Goal: Complete application form

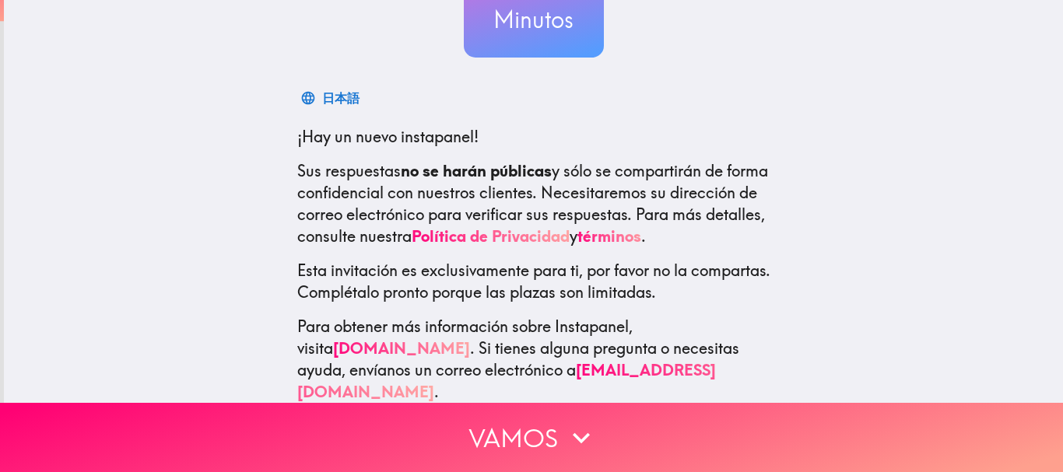
scroll to position [197, 0]
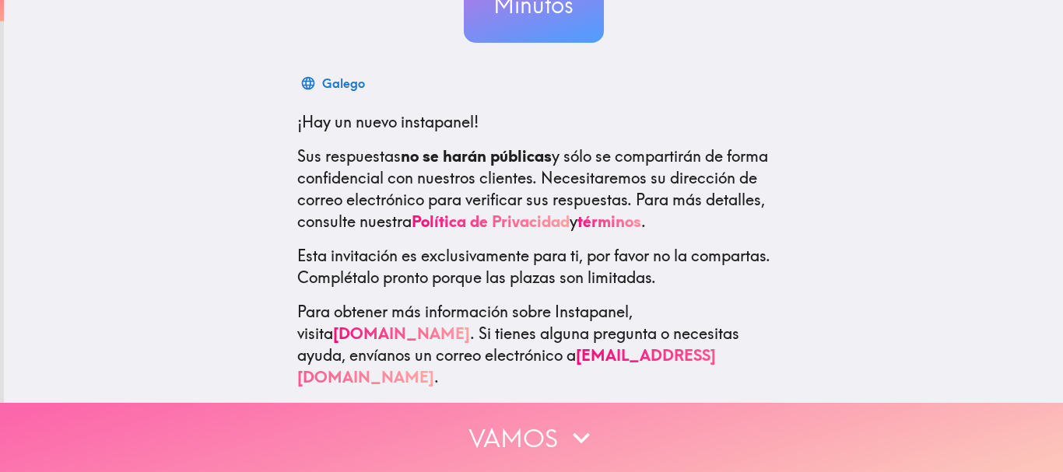
click at [538, 429] on button "Vamos" at bounding box center [531, 437] width 1063 height 69
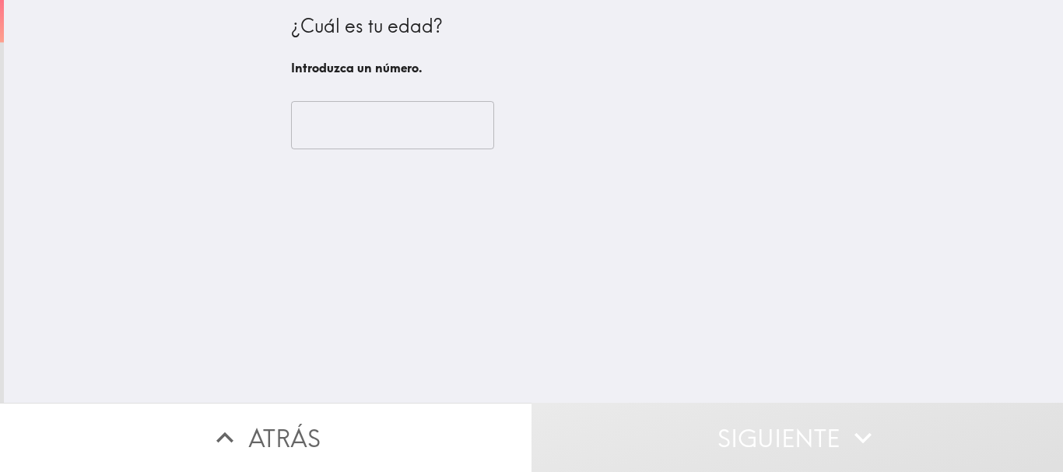
scroll to position [0, 0]
click at [330, 120] on input "number" at bounding box center [392, 125] width 203 height 48
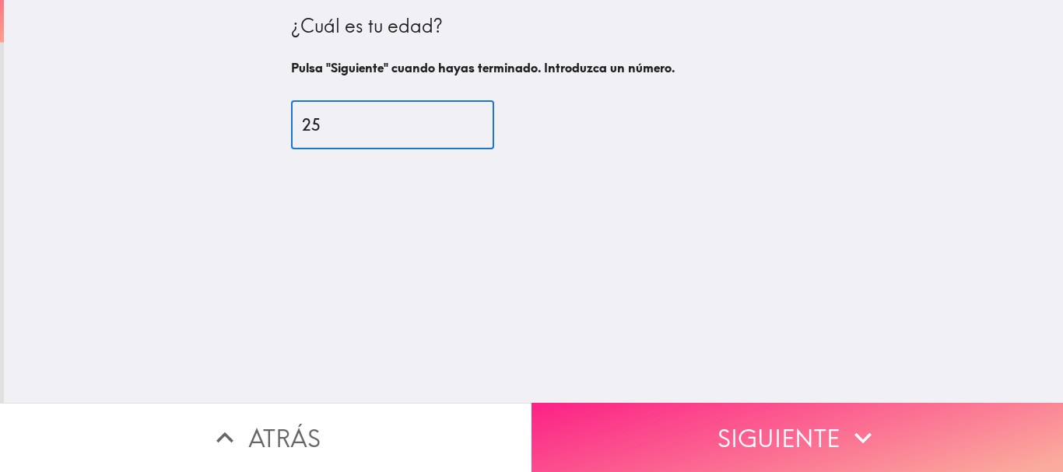
type input "25"
click at [874, 403] on button "Siguiente" at bounding box center [796, 437] width 531 height 69
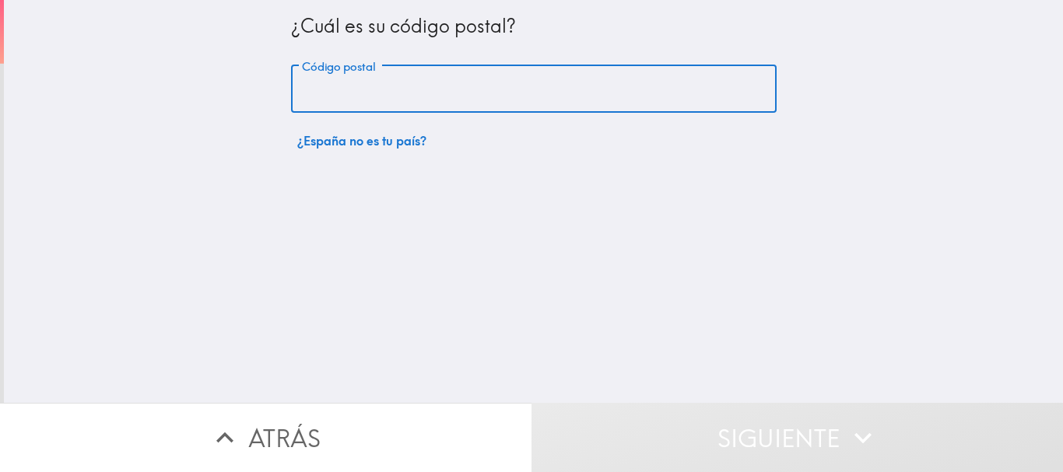
click at [387, 104] on input "Código postal" at bounding box center [533, 89] width 485 height 48
type input "11130"
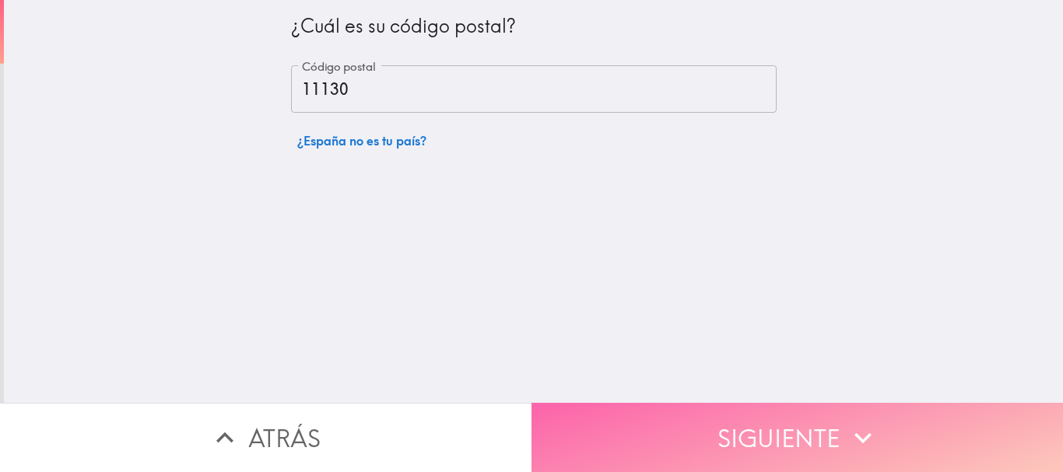
click at [692, 423] on button "Siguiente" at bounding box center [796, 437] width 531 height 69
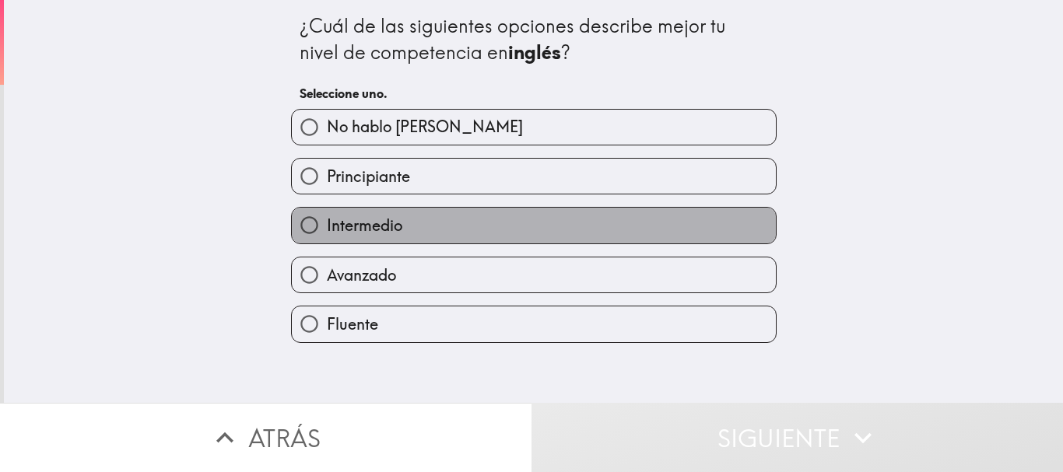
click at [438, 220] on label "Intermedio" at bounding box center [534, 225] width 484 height 35
click at [327, 220] on input "Intermedio" at bounding box center [309, 225] width 35 height 35
radio input "true"
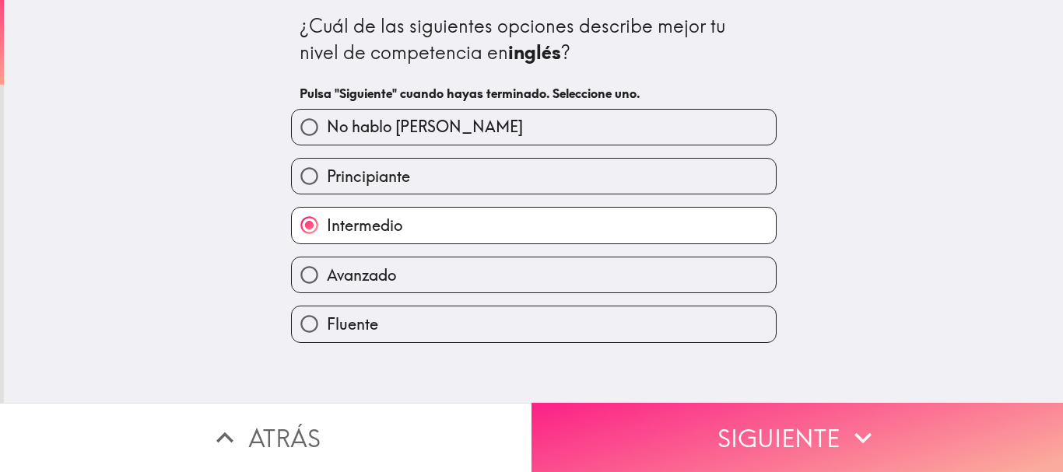
click at [664, 411] on button "Siguiente" at bounding box center [796, 437] width 531 height 69
